Goal: Transaction & Acquisition: Book appointment/travel/reservation

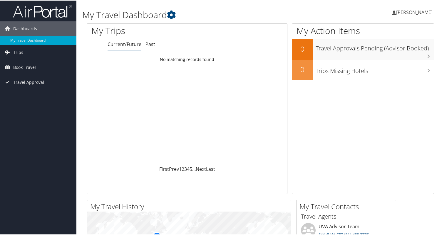
click at [418, 12] on span "[PERSON_NAME]" at bounding box center [414, 12] width 36 height 6
click at [400, 50] on link "View Travel Profile" at bounding box center [398, 52] width 65 height 10
click at [20, 52] on span "Trips" at bounding box center [18, 52] width 10 height 15
click at [26, 94] on span "Book Travel" at bounding box center [24, 93] width 23 height 15
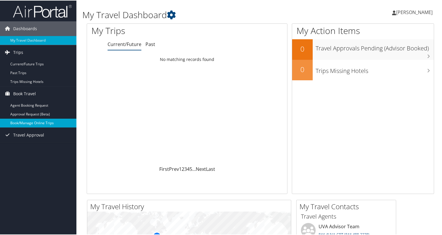
click at [26, 122] on link "Book/Manage Online Trips" at bounding box center [38, 122] width 76 height 9
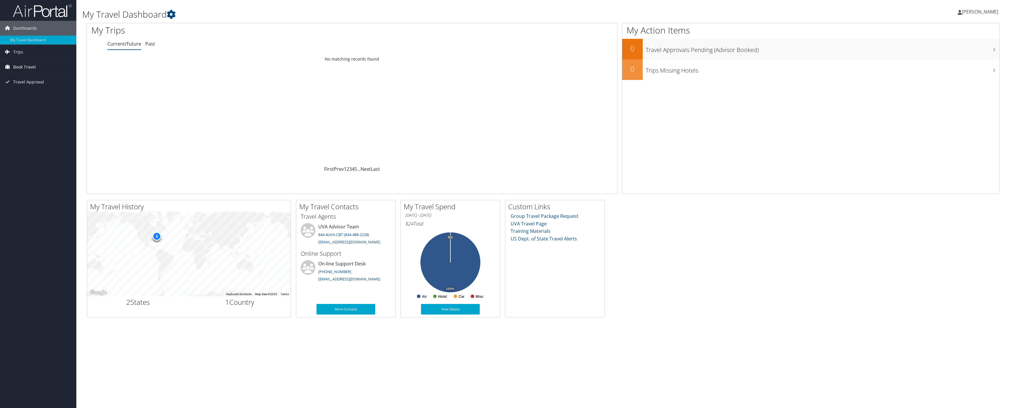
click at [16, 68] on span "Book Travel" at bounding box center [24, 67] width 23 height 15
click at [38, 98] on link "Book/Manage Online Trips" at bounding box center [38, 96] width 76 height 9
